Goal: Information Seeking & Learning: Learn about a topic

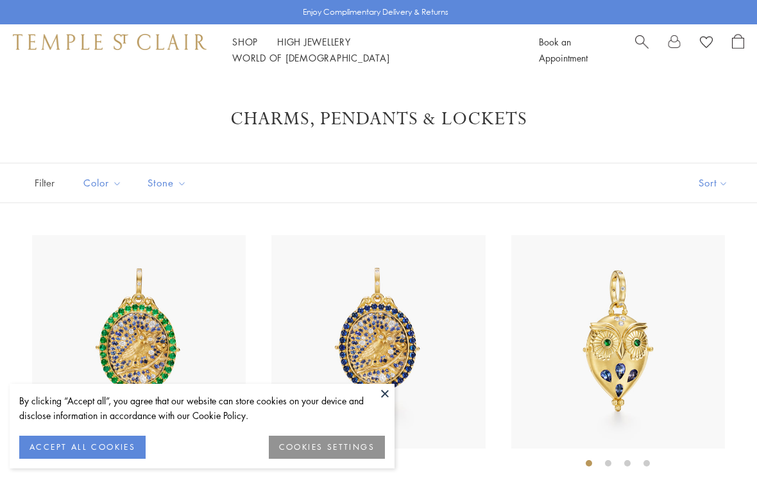
click at [382, 393] on button at bounding box center [384, 393] width 19 height 19
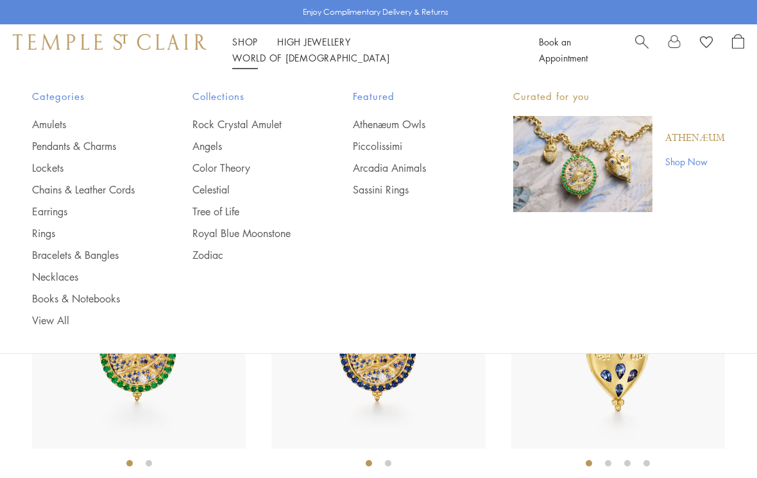
click at [67, 126] on link "Amulets" at bounding box center [86, 124] width 109 height 14
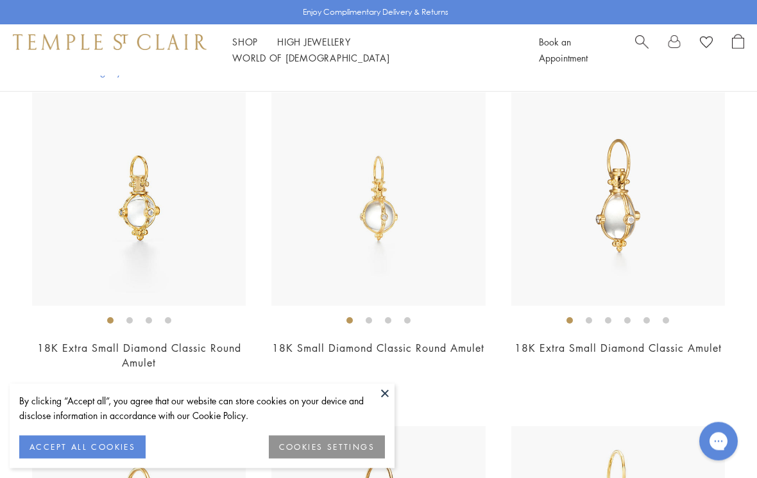
scroll to position [2421, 0]
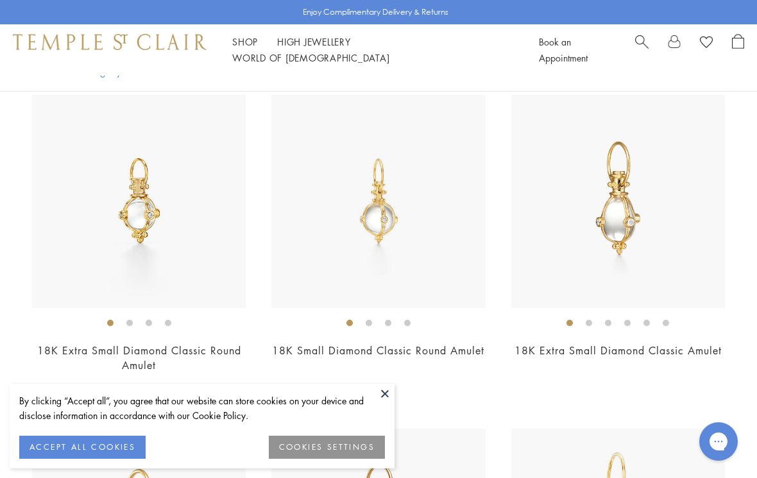
click at [670, 248] on img at bounding box center [618, 202] width 214 height 214
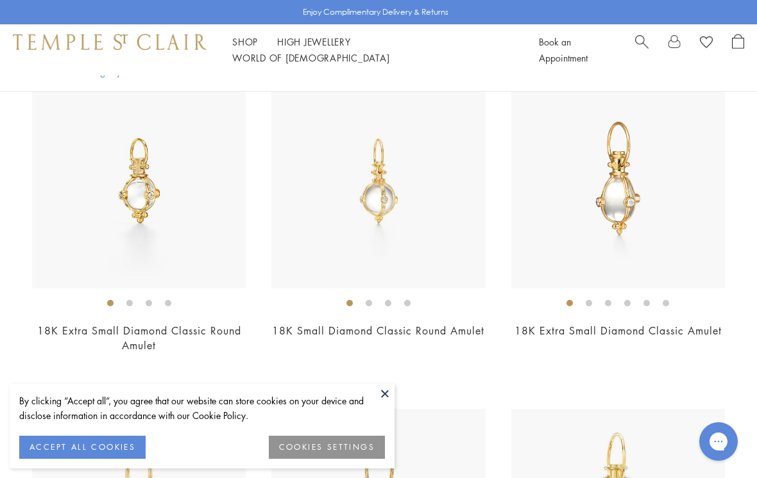
click at [638, 215] on img at bounding box center [618, 182] width 214 height 214
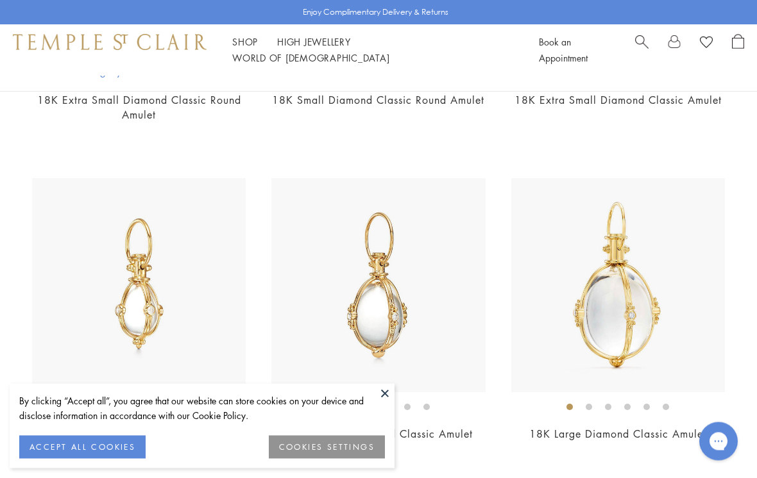
scroll to position [2672, 0]
click at [187, 308] on img at bounding box center [139, 285] width 214 height 214
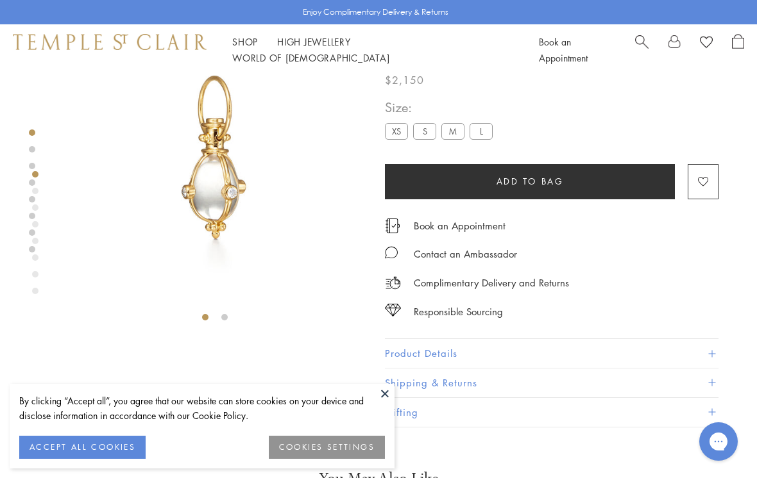
scroll to position [76, 0]
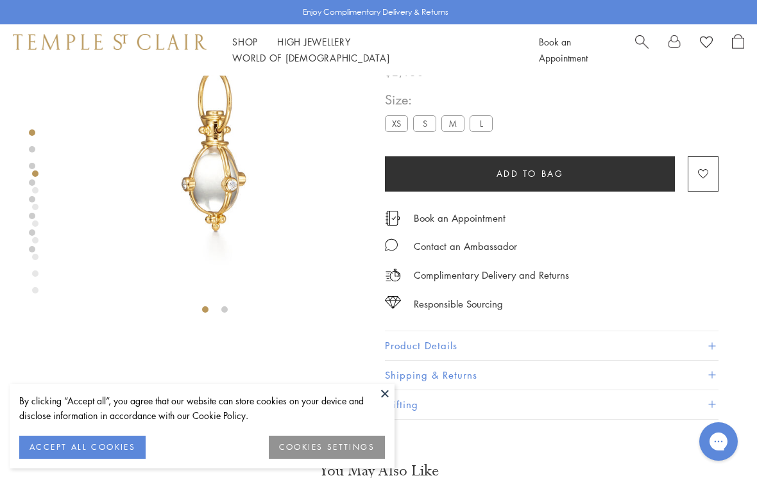
click at [244, 37] on div "Shop Shop Categories Amulets Pendants & Charms Lockets Chains & Leather Cords E…" at bounding box center [378, 49] width 757 height 51
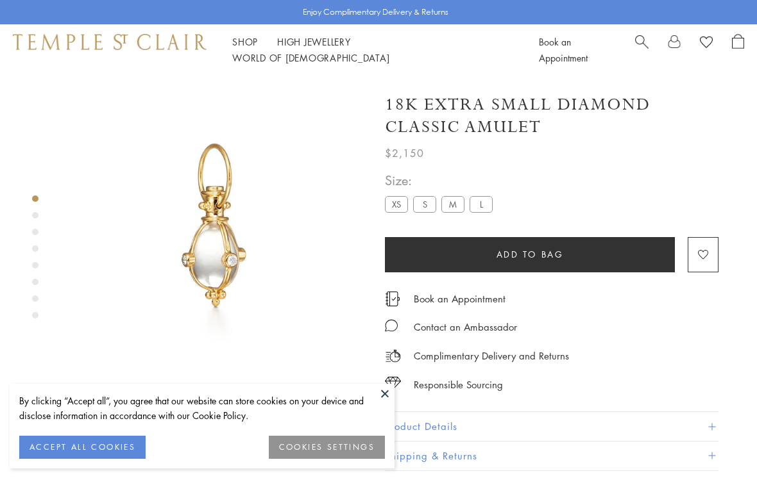
scroll to position [26, 0]
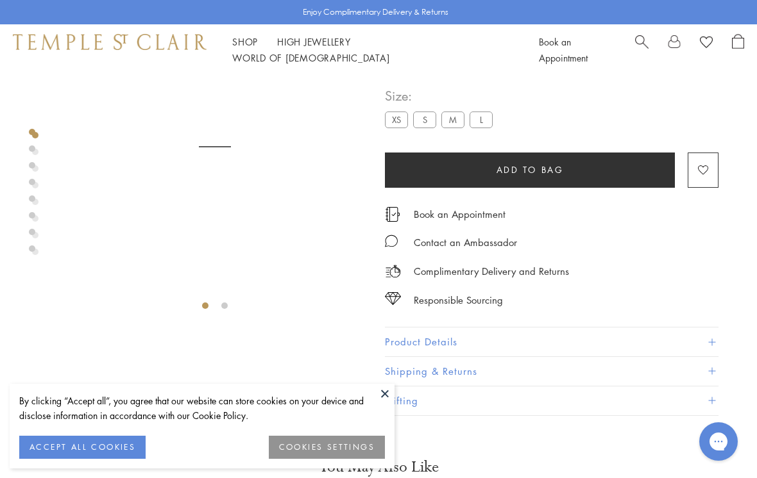
scroll to position [76, 0]
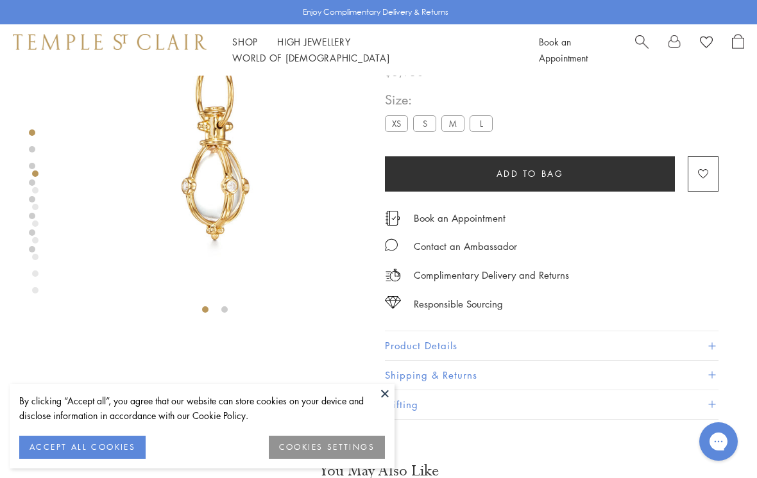
click at [386, 403] on button at bounding box center [384, 393] width 19 height 19
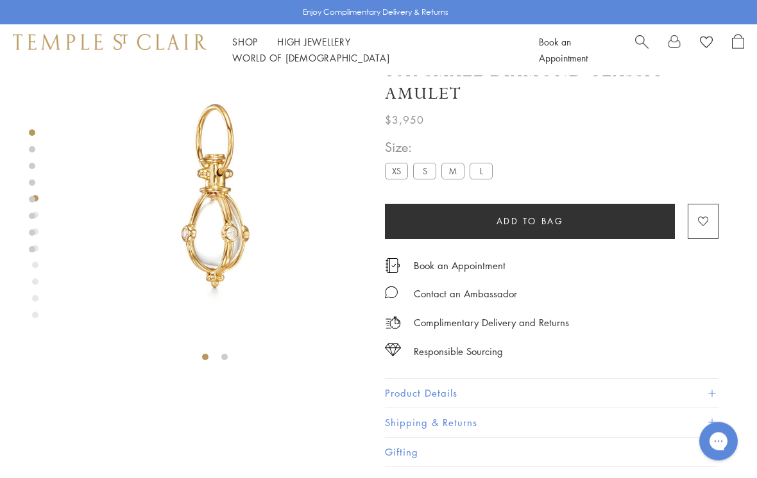
scroll to position [0, 0]
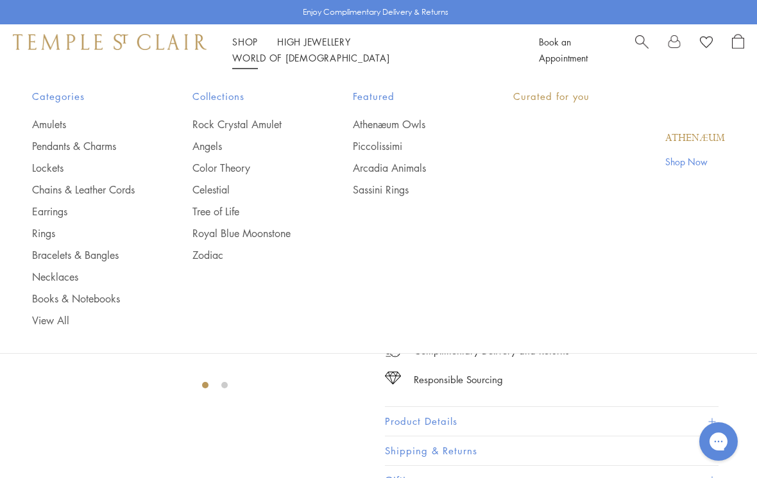
click at [247, 46] on link "Shop Shop" at bounding box center [245, 41] width 26 height 13
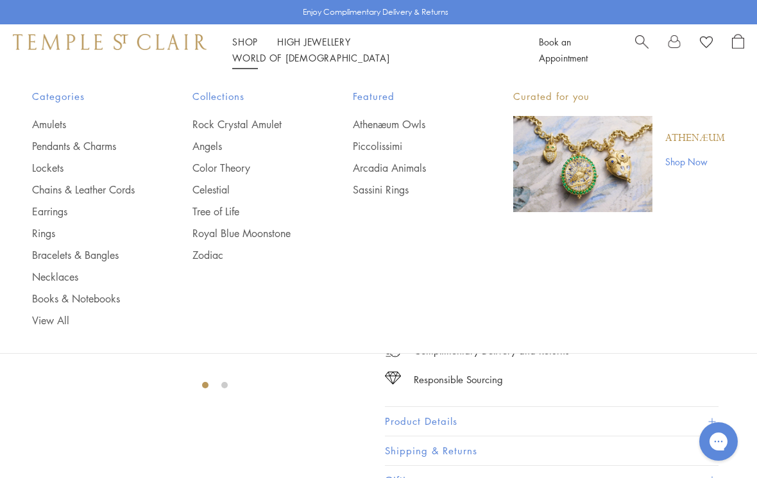
click at [62, 189] on link "Chains & Leather Cords" at bounding box center [86, 190] width 109 height 14
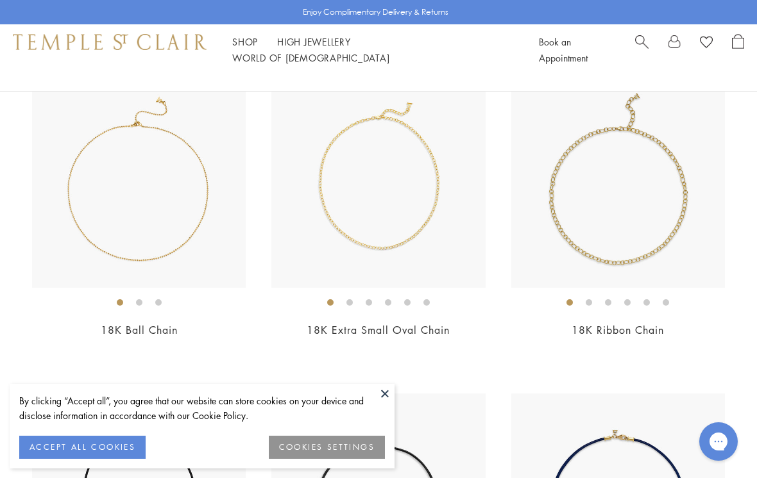
scroll to position [1456, 0]
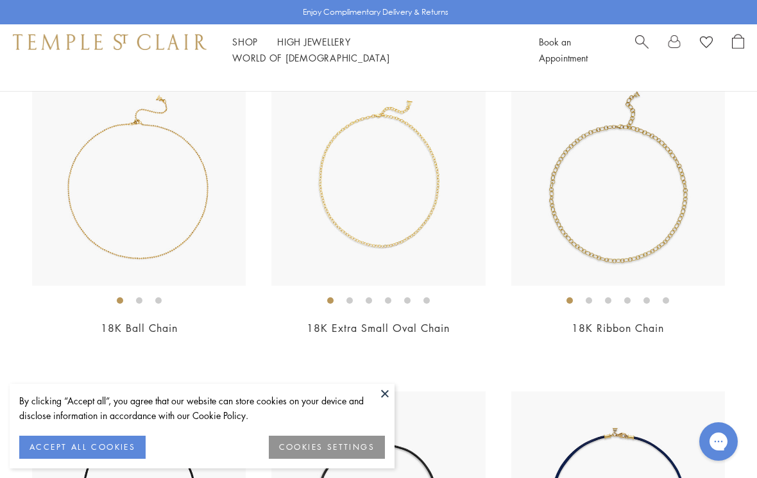
click at [407, 201] on img at bounding box center [378, 179] width 214 height 214
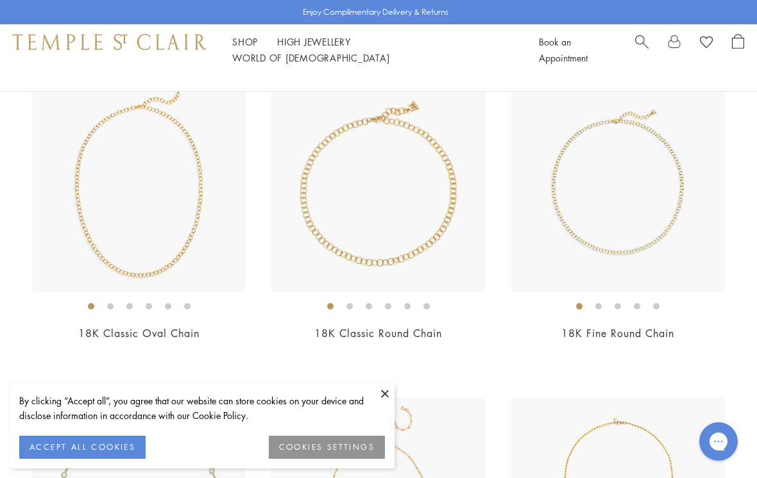
scroll to position [811, 0]
click at [647, 214] on img at bounding box center [618, 185] width 214 height 214
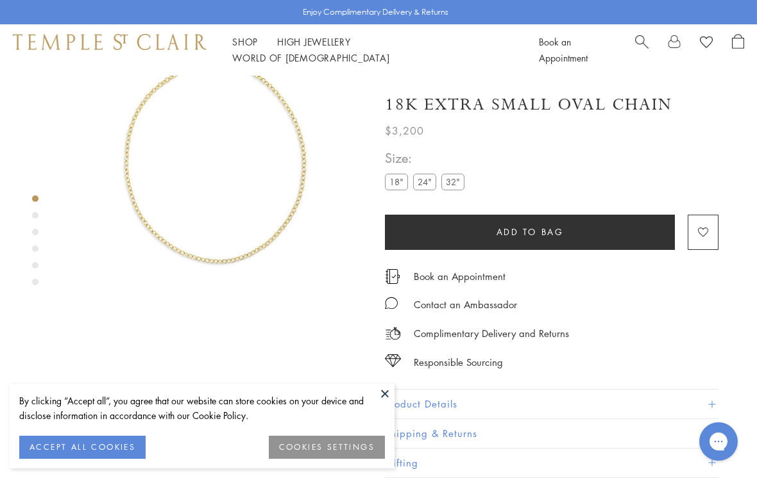
scroll to position [76, 0]
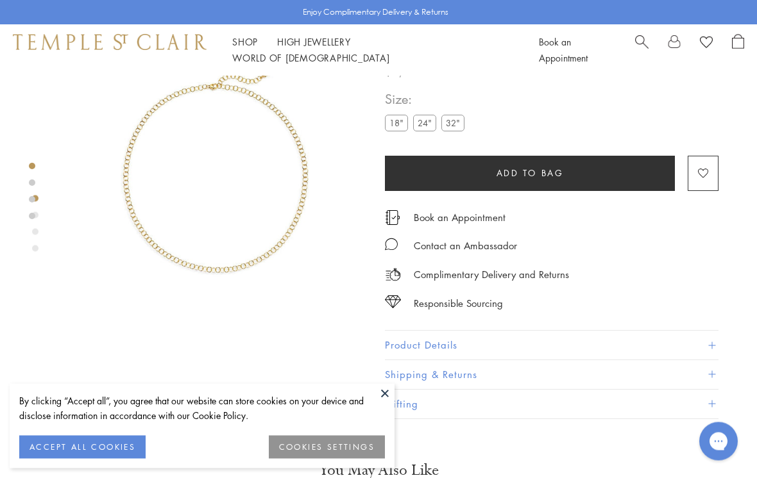
scroll to position [76, 0]
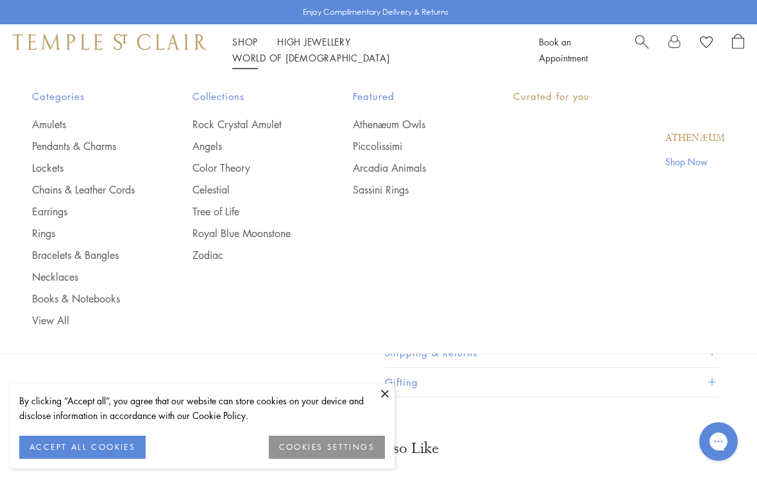
click at [245, 48] on link "Shop Shop" at bounding box center [245, 41] width 26 height 13
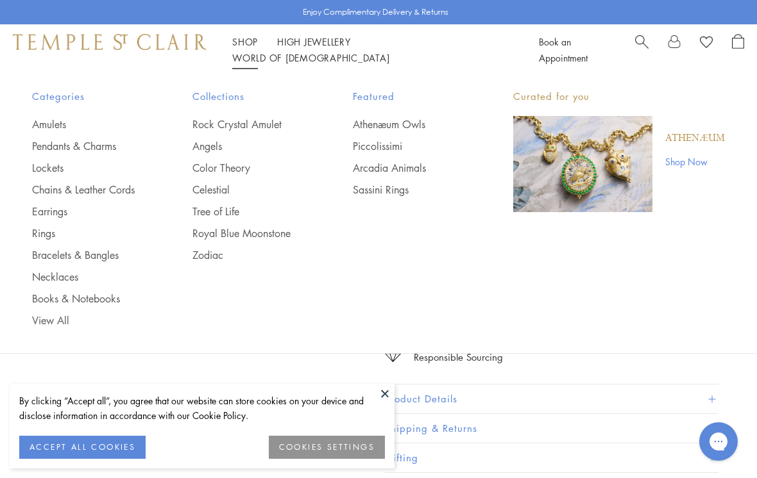
click at [61, 214] on link "Earrings" at bounding box center [86, 212] width 109 height 14
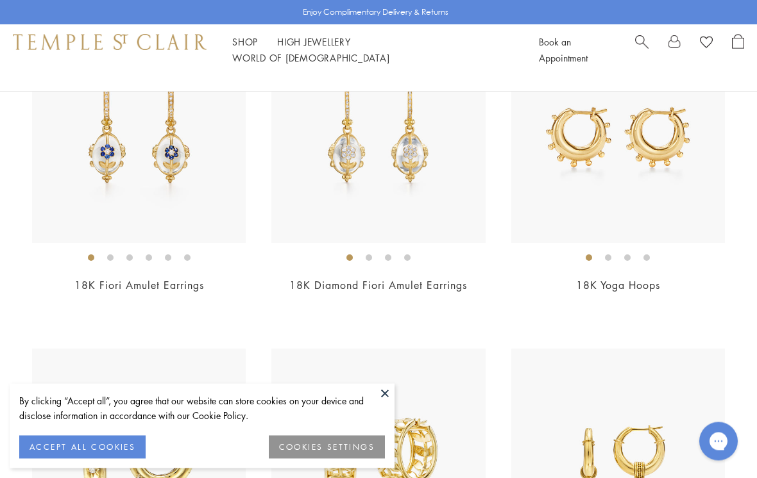
scroll to position [3431, 0]
click at [422, 187] on img at bounding box center [378, 136] width 214 height 214
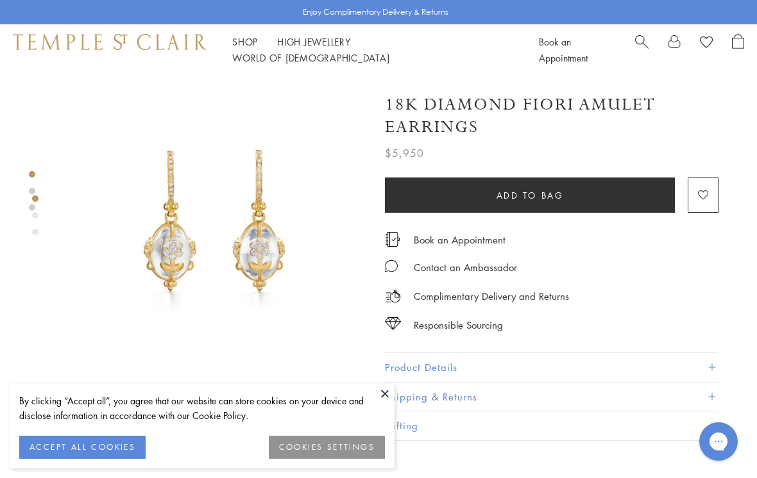
scroll to position [0, 3]
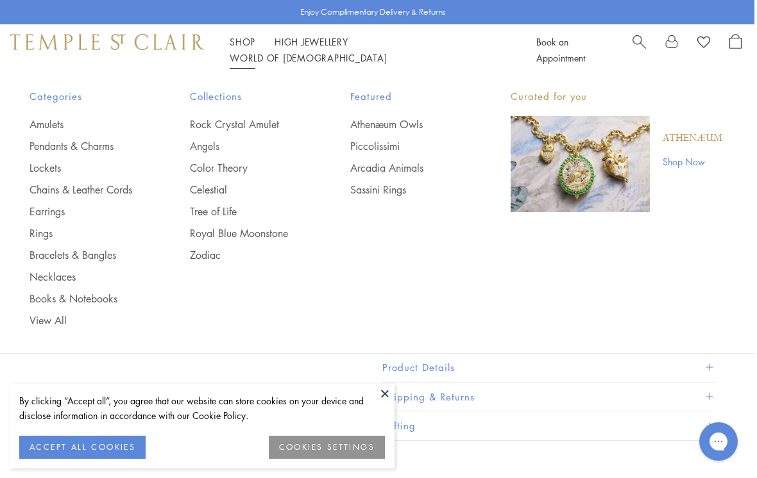
click at [47, 120] on link "Amulets" at bounding box center [83, 124] width 109 height 14
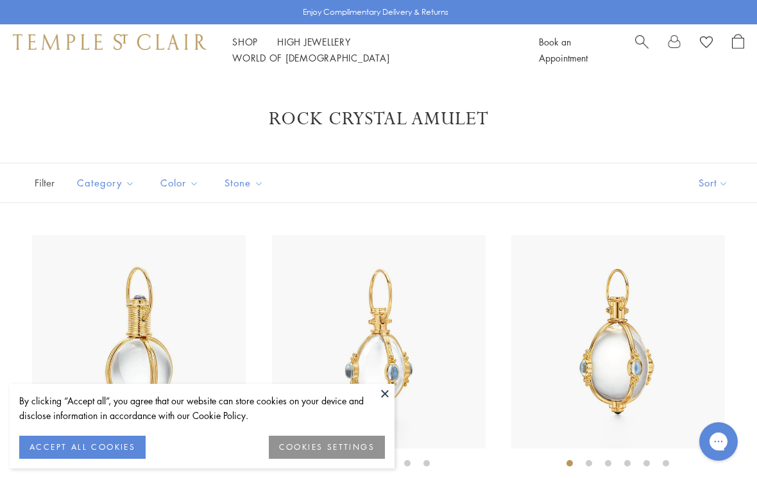
click at [386, 389] on button at bounding box center [384, 393] width 19 height 19
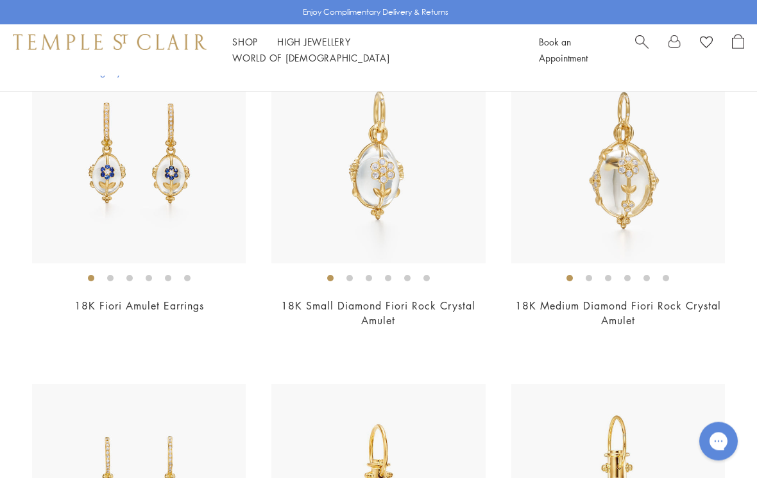
scroll to position [1141, 0]
